Goal: Find specific page/section: Find specific page/section

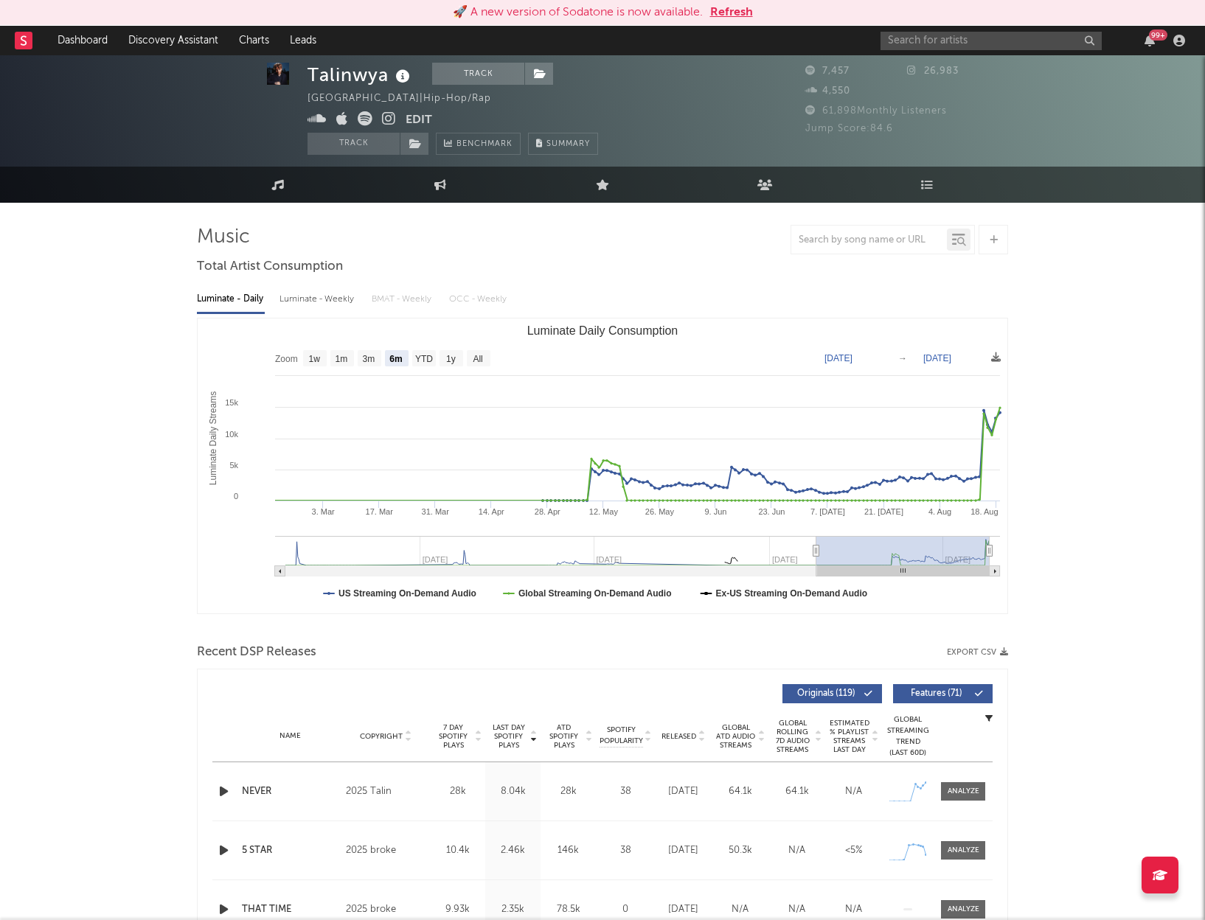
select select "6m"
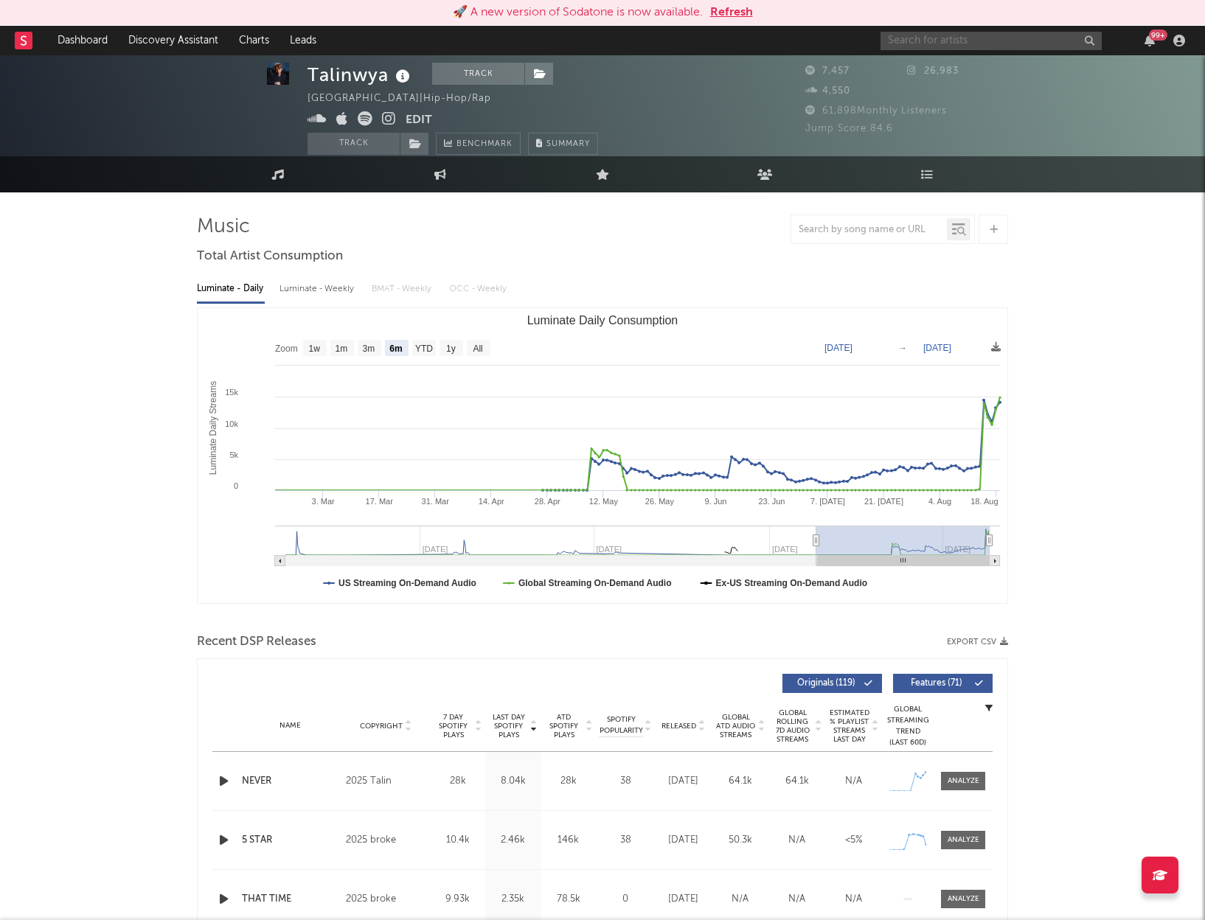
click at [901, 41] on input "text" at bounding box center [990, 41] width 221 height 18
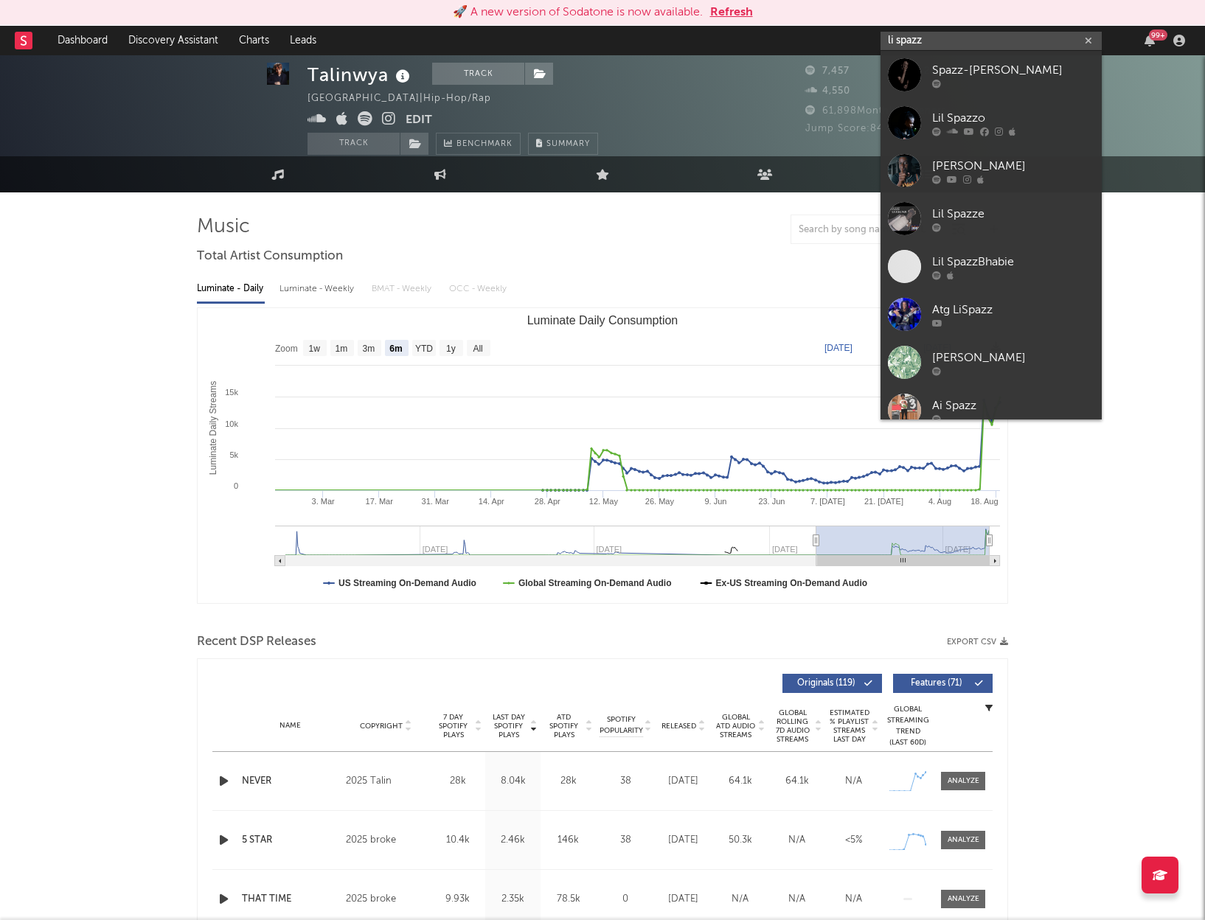
click at [897, 40] on input "li spazz" at bounding box center [990, 41] width 221 height 18
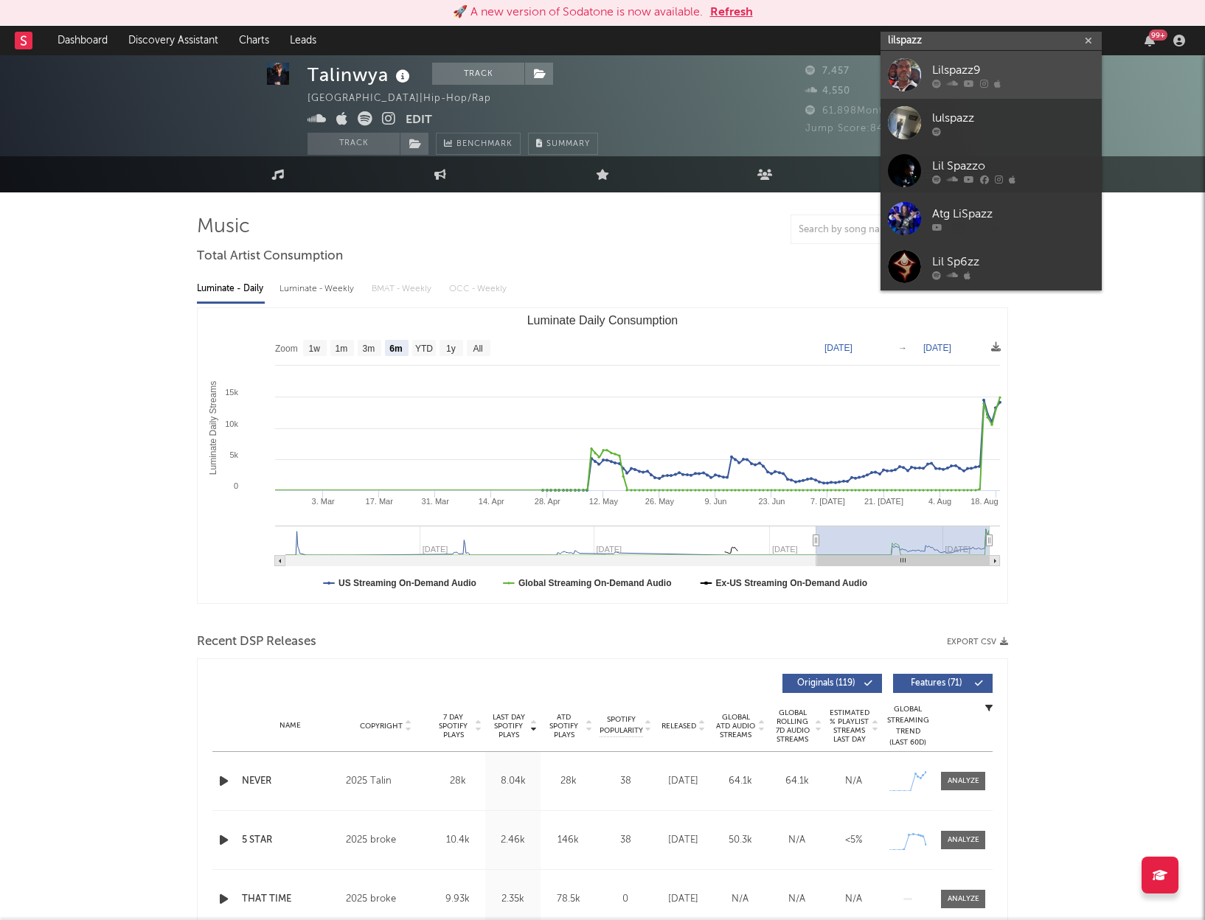
type input "lilspazz"
click at [973, 63] on div "Lilspazz9" at bounding box center [1013, 70] width 162 height 18
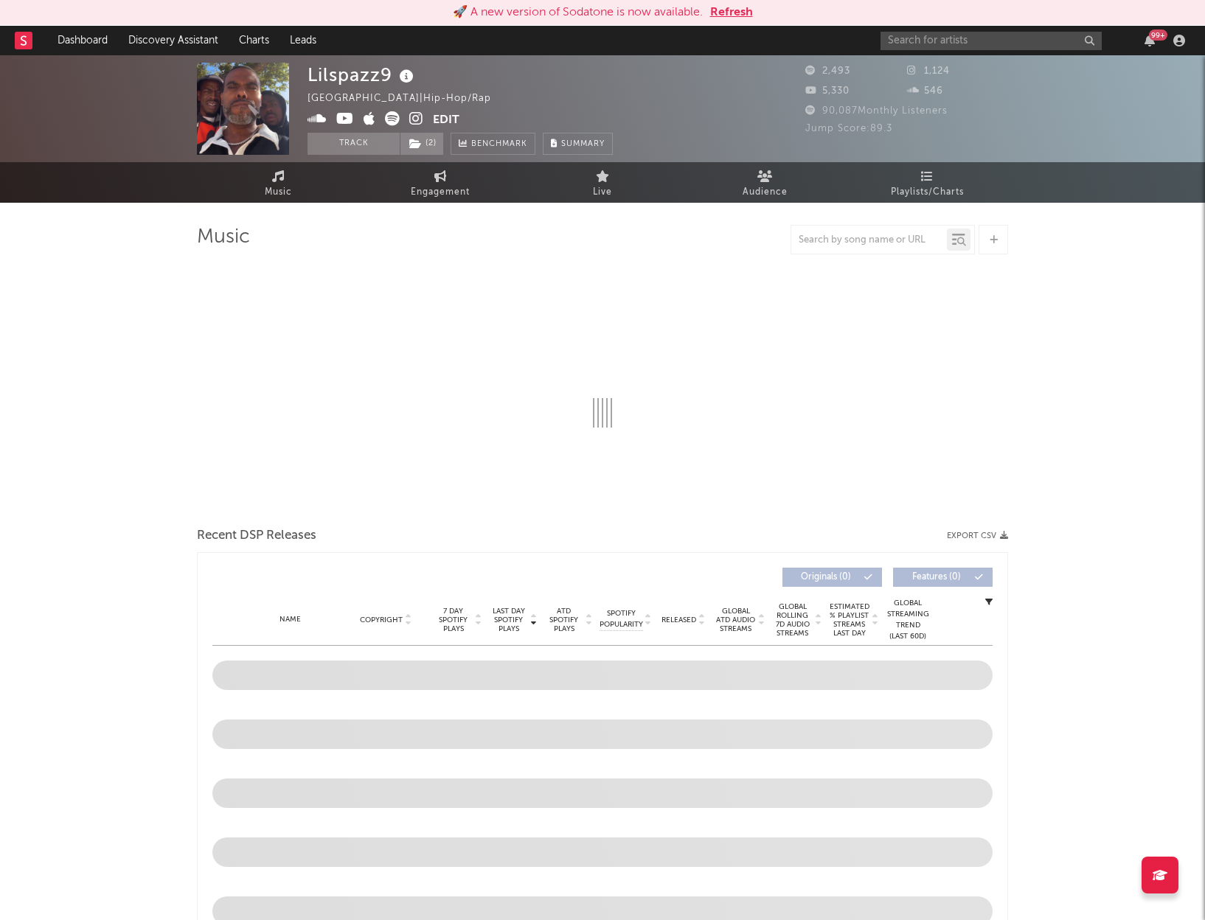
select select "6m"
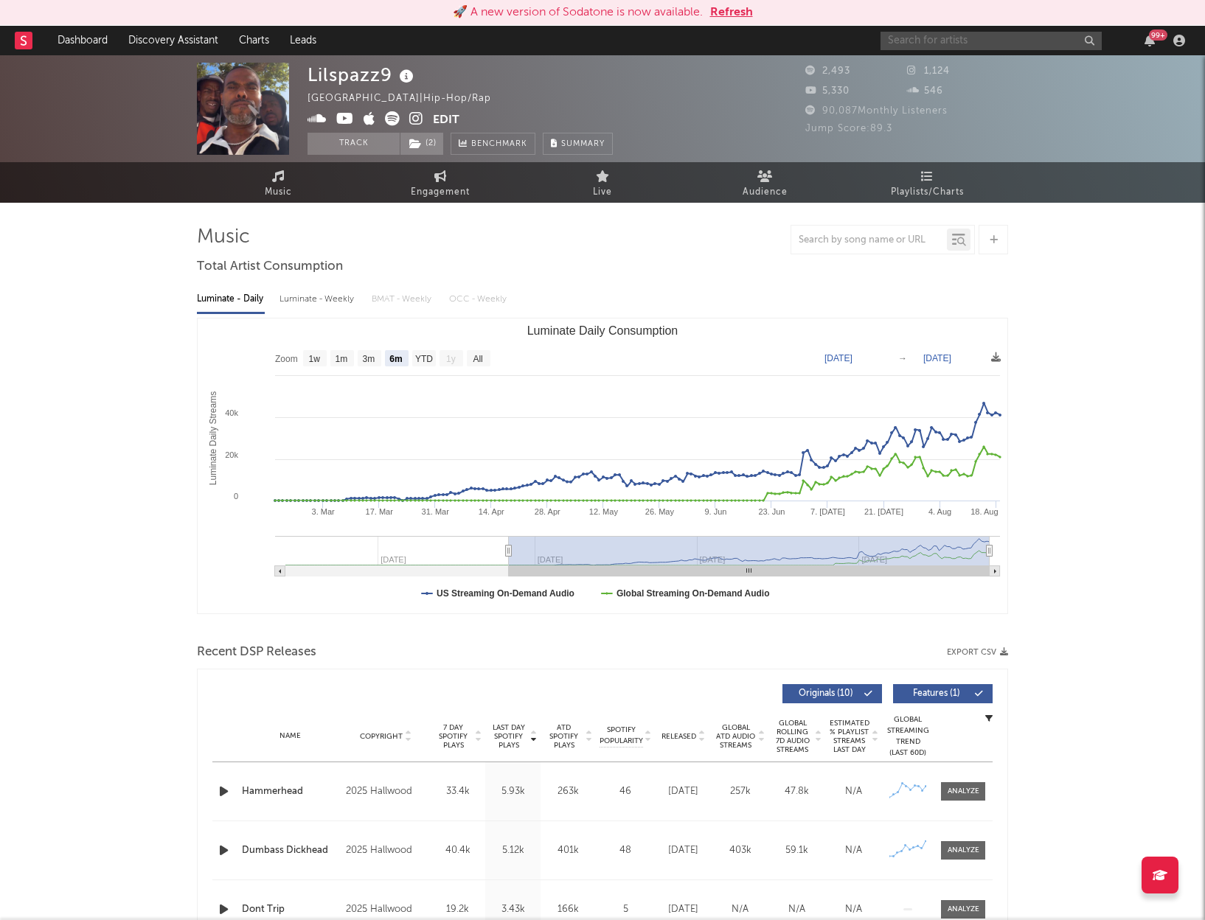
click at [984, 38] on input "text" at bounding box center [990, 41] width 221 height 18
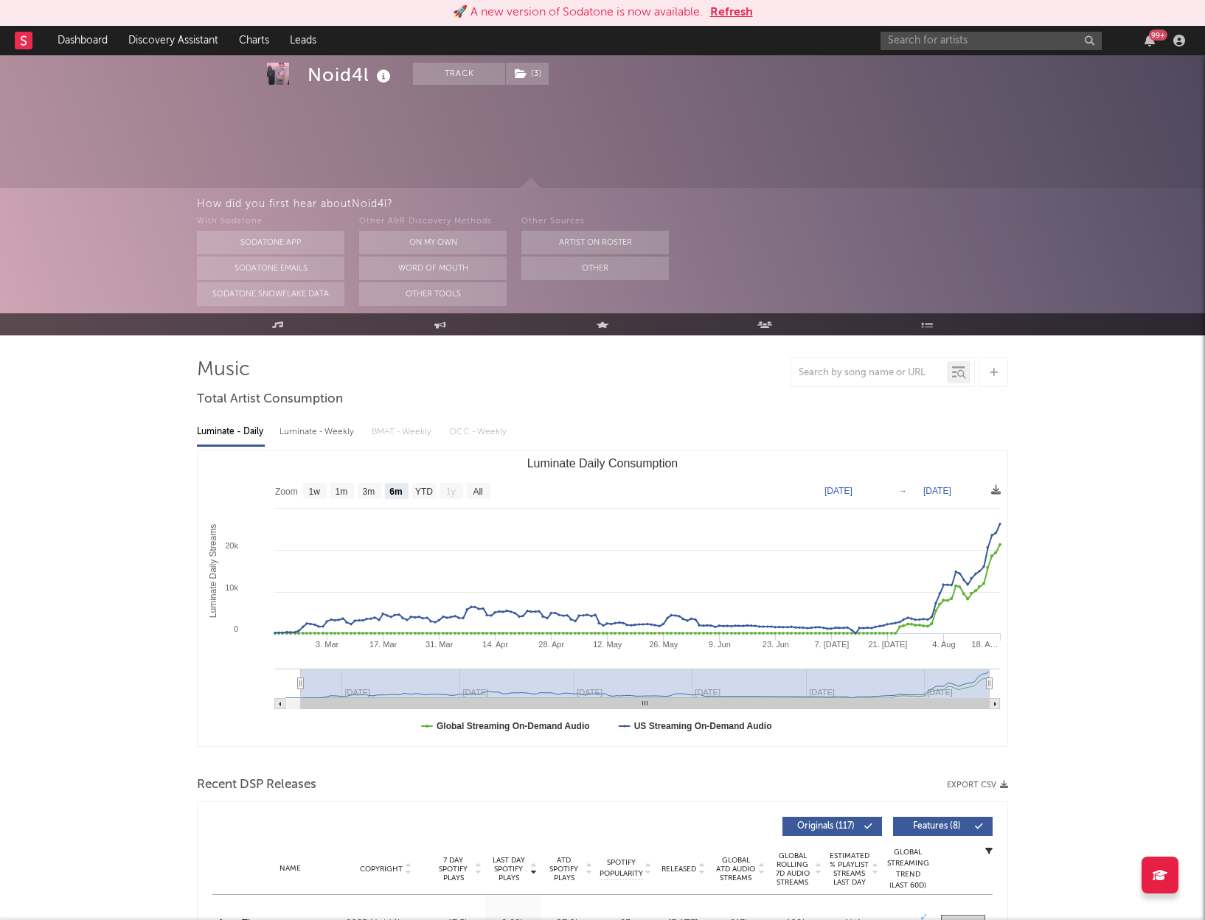
select select "6m"
select select "1w"
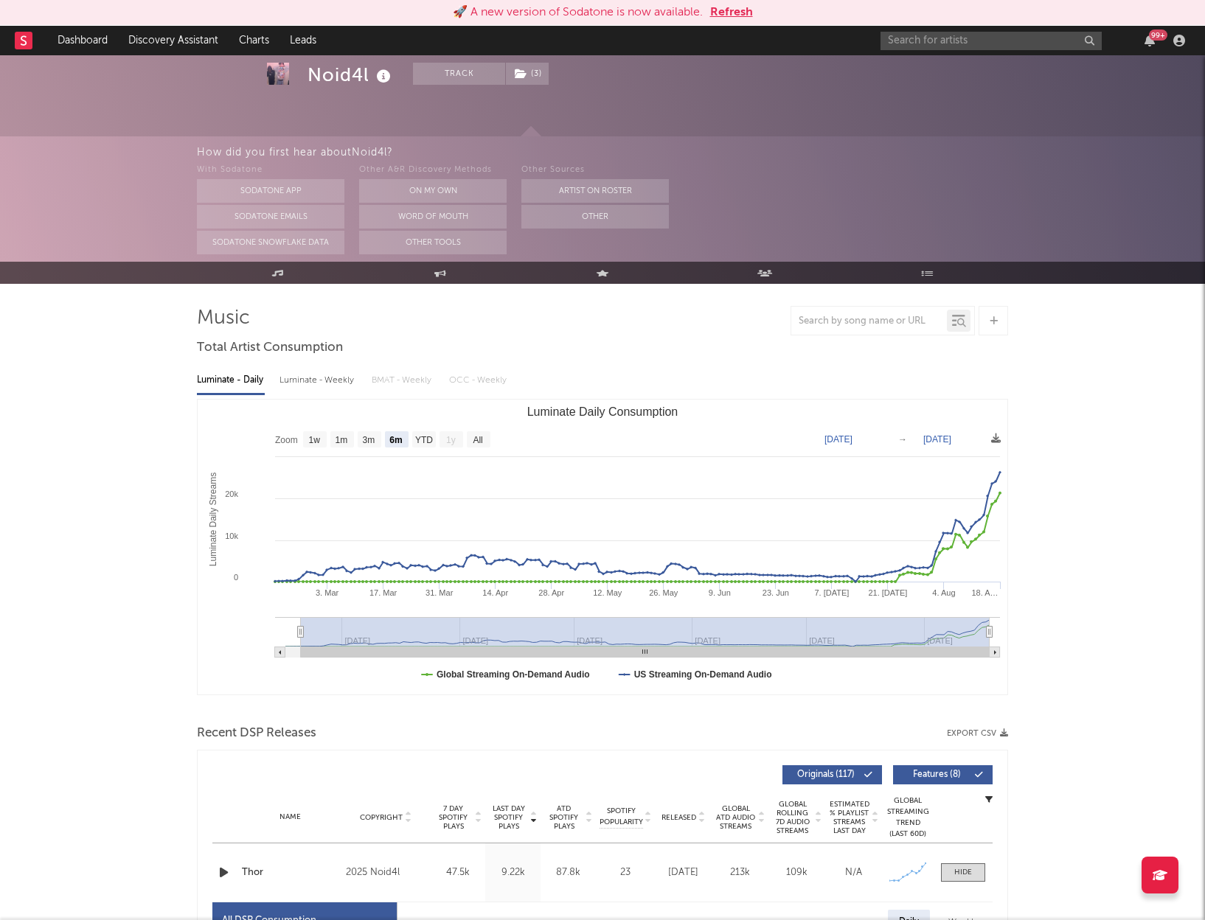
click at [782, 109] on div "Noid4l Track ( 3 ) United States | Hip-Hop/Rap Edit Track ( 3 ) Benchmark Summa…" at bounding box center [602, 61] width 1205 height 114
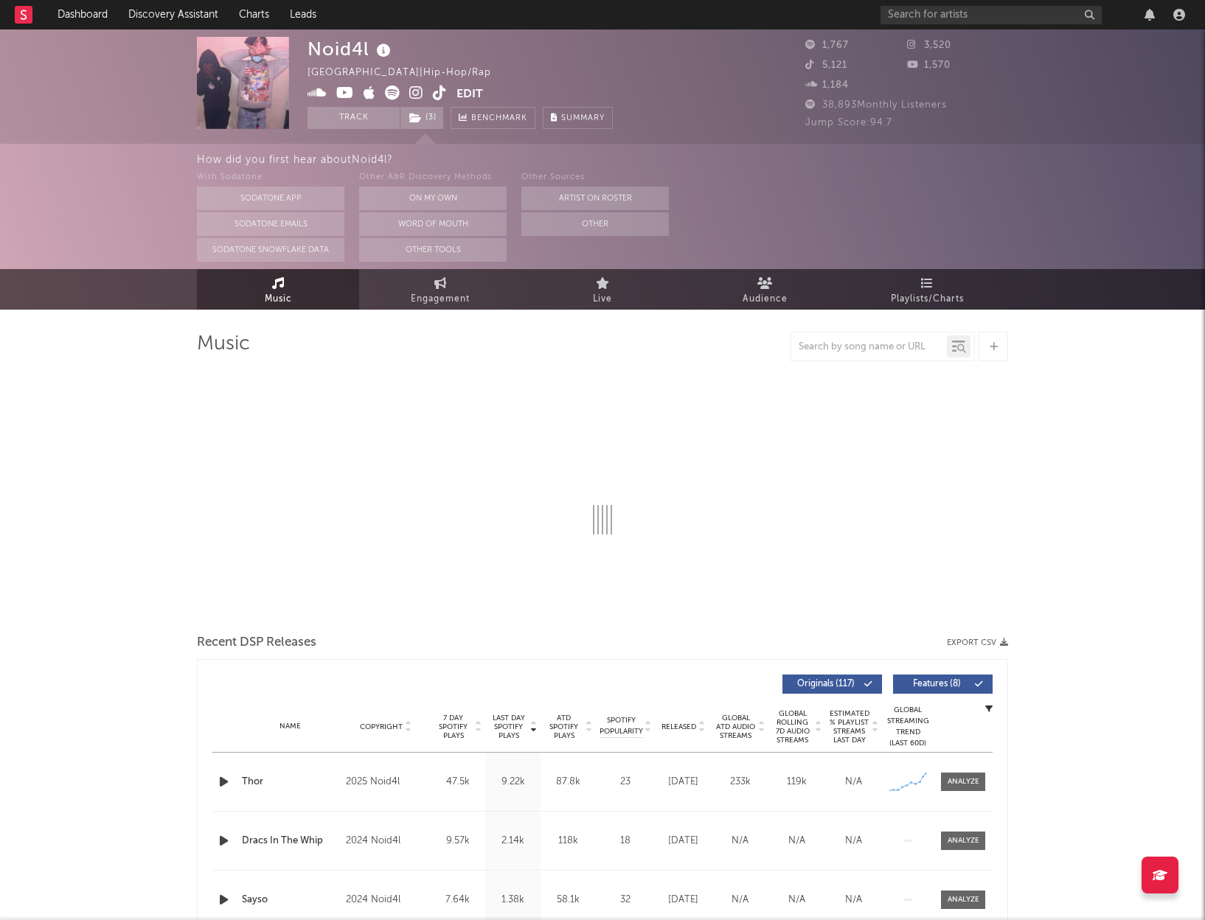
select select "6m"
